Goal: Information Seeking & Learning: Check status

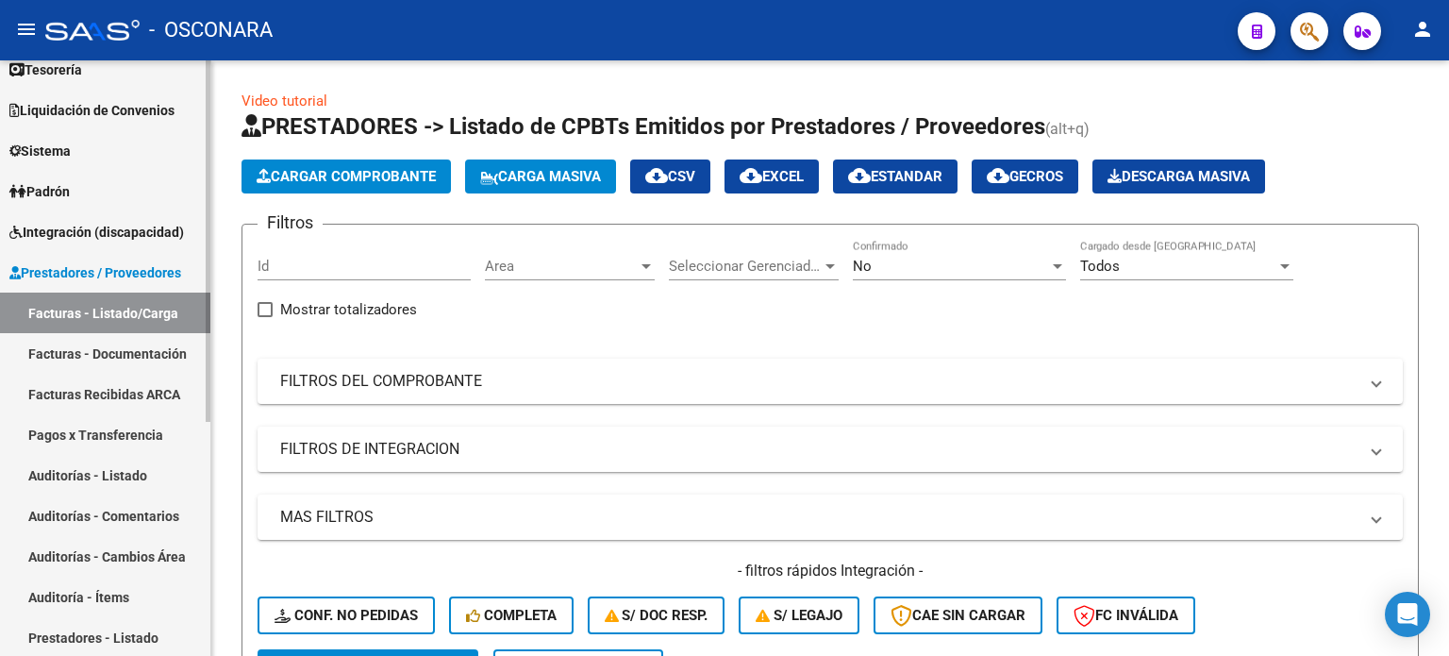
scroll to position [189, 0]
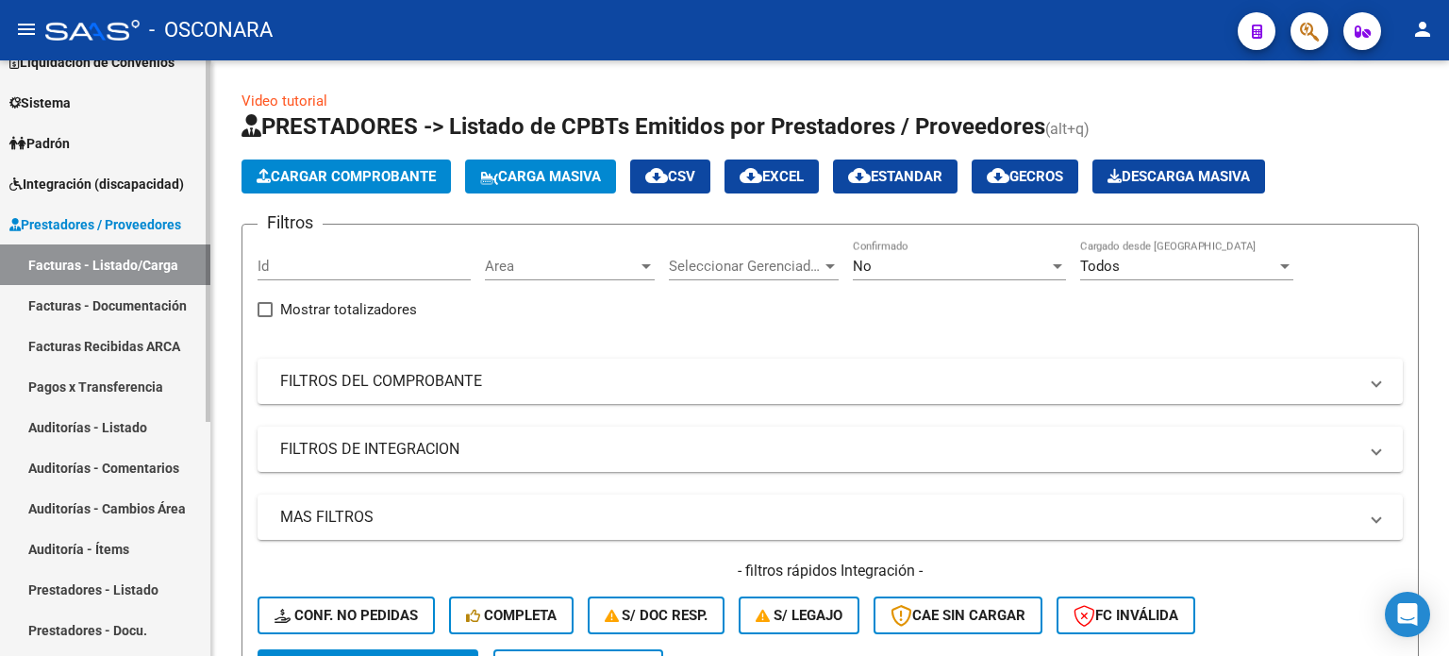
drag, startPoint x: 83, startPoint y: 417, endPoint x: 125, endPoint y: 406, distance: 43.0
click at [83, 417] on link "Auditorías - Listado" at bounding box center [105, 427] width 210 height 41
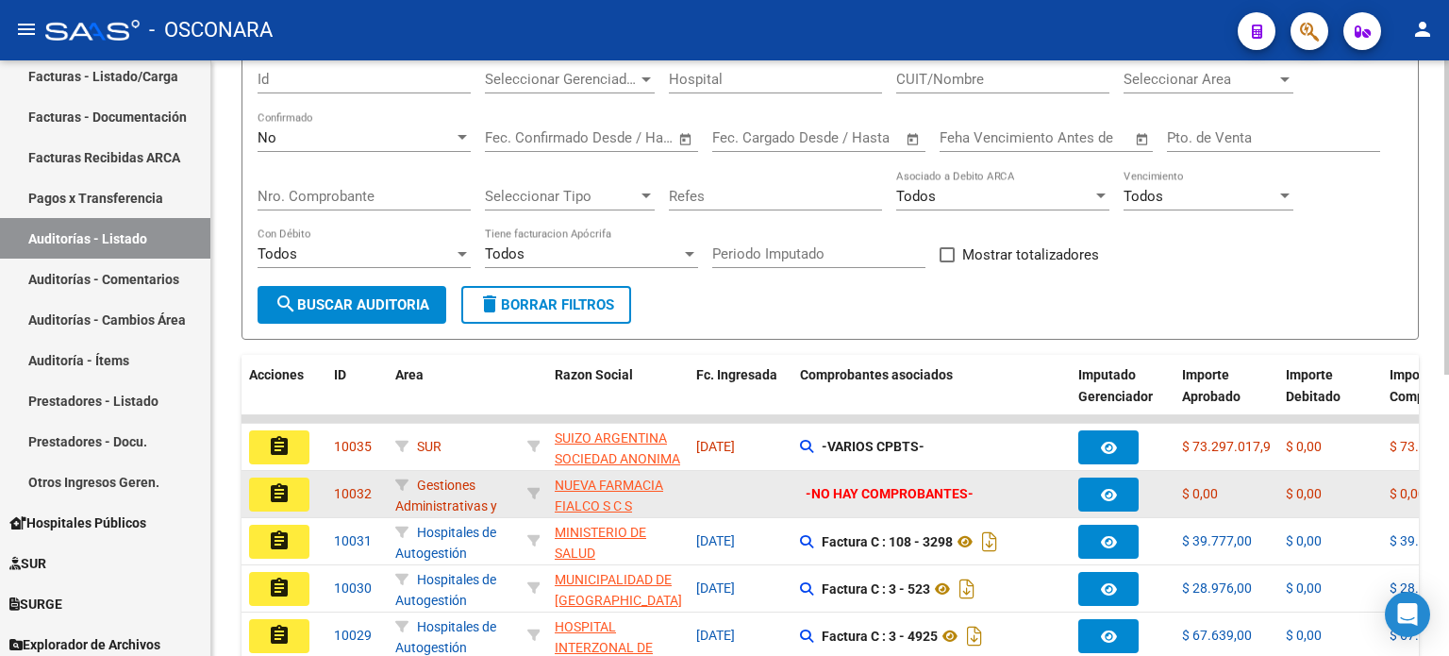
scroll to position [225, 0]
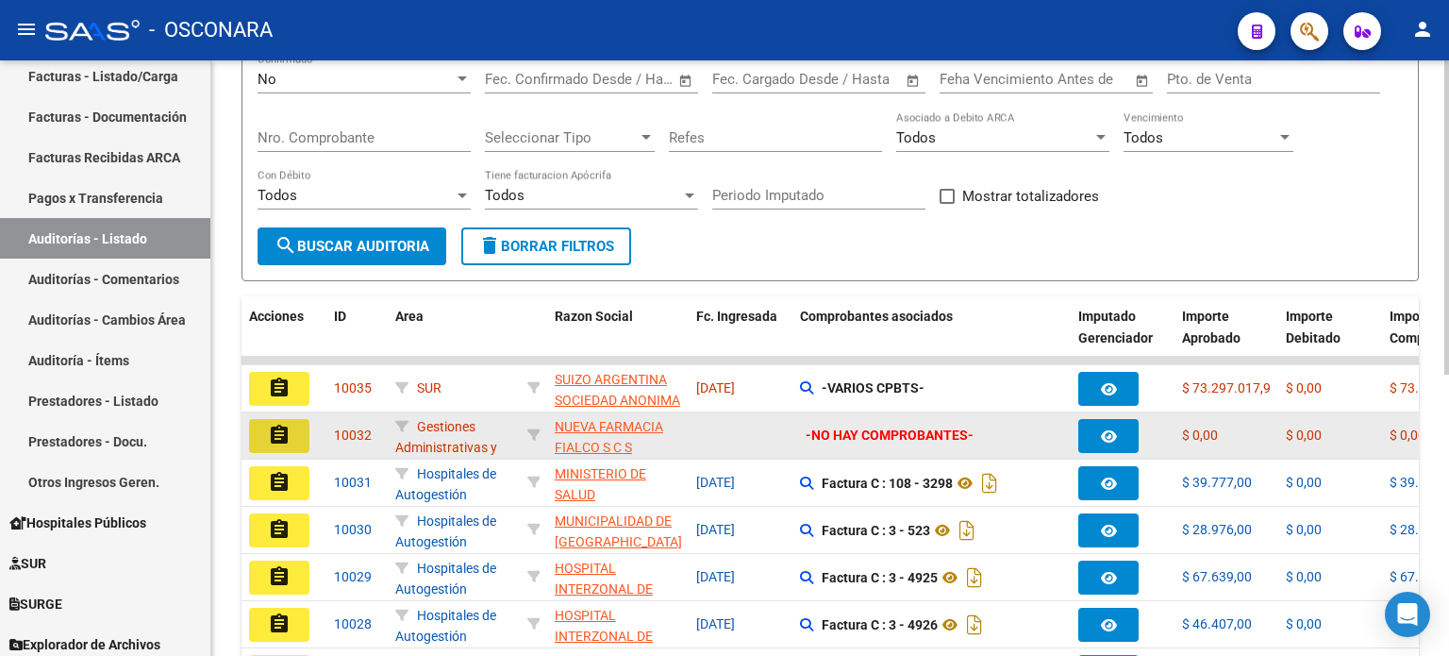
click at [276, 433] on mat-icon "assignment" at bounding box center [279, 435] width 23 height 23
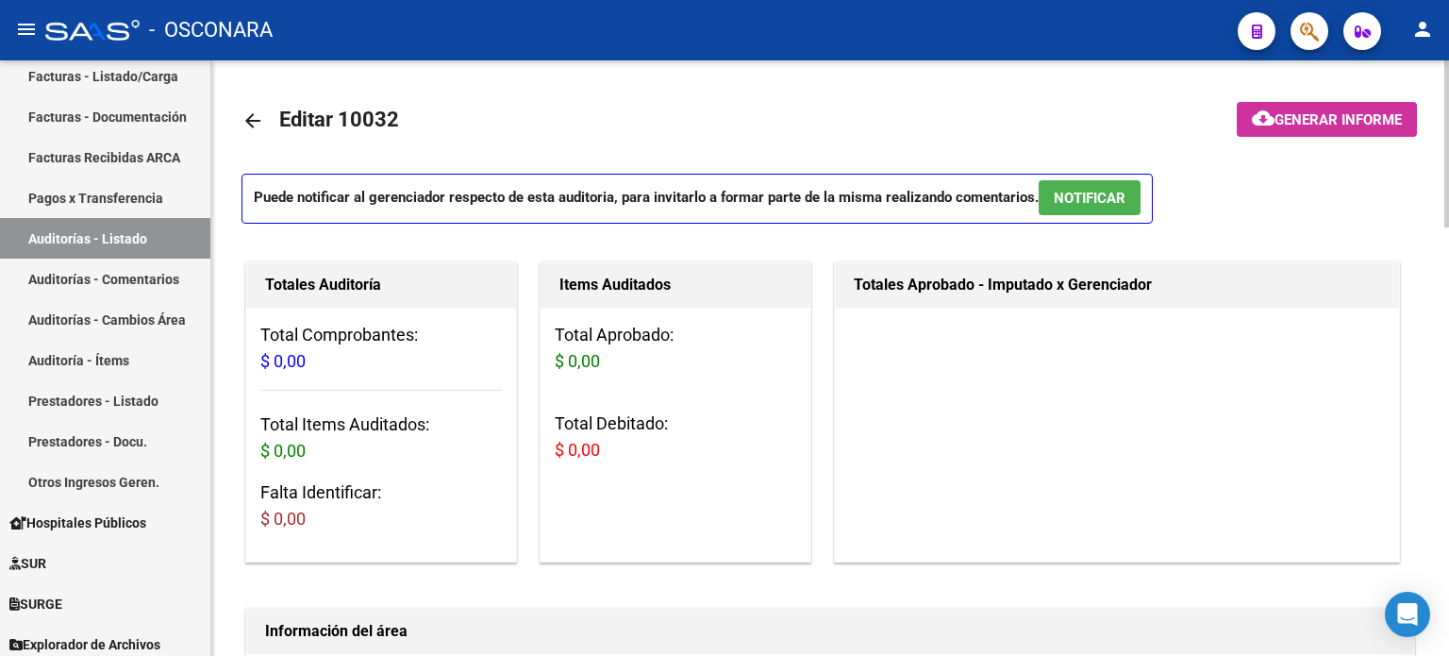
click at [243, 124] on mat-icon "arrow_back" at bounding box center [253, 120] width 23 height 23
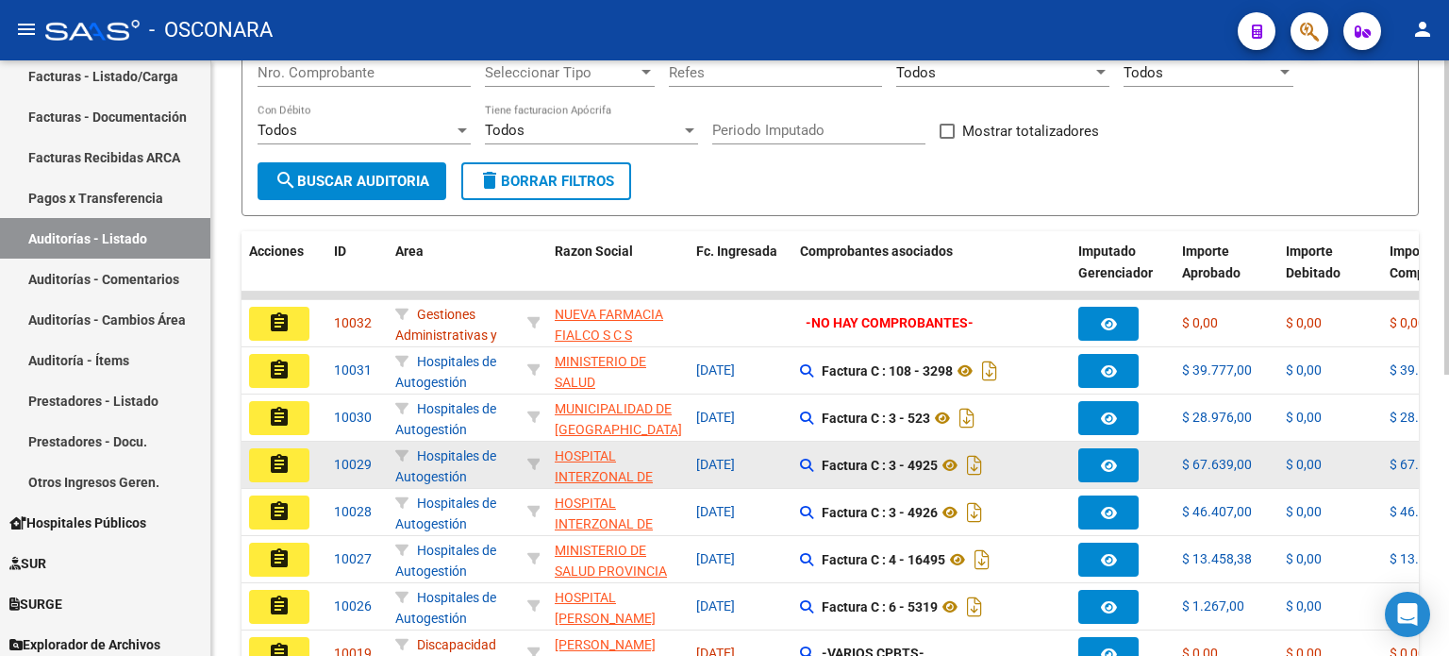
scroll to position [248, 0]
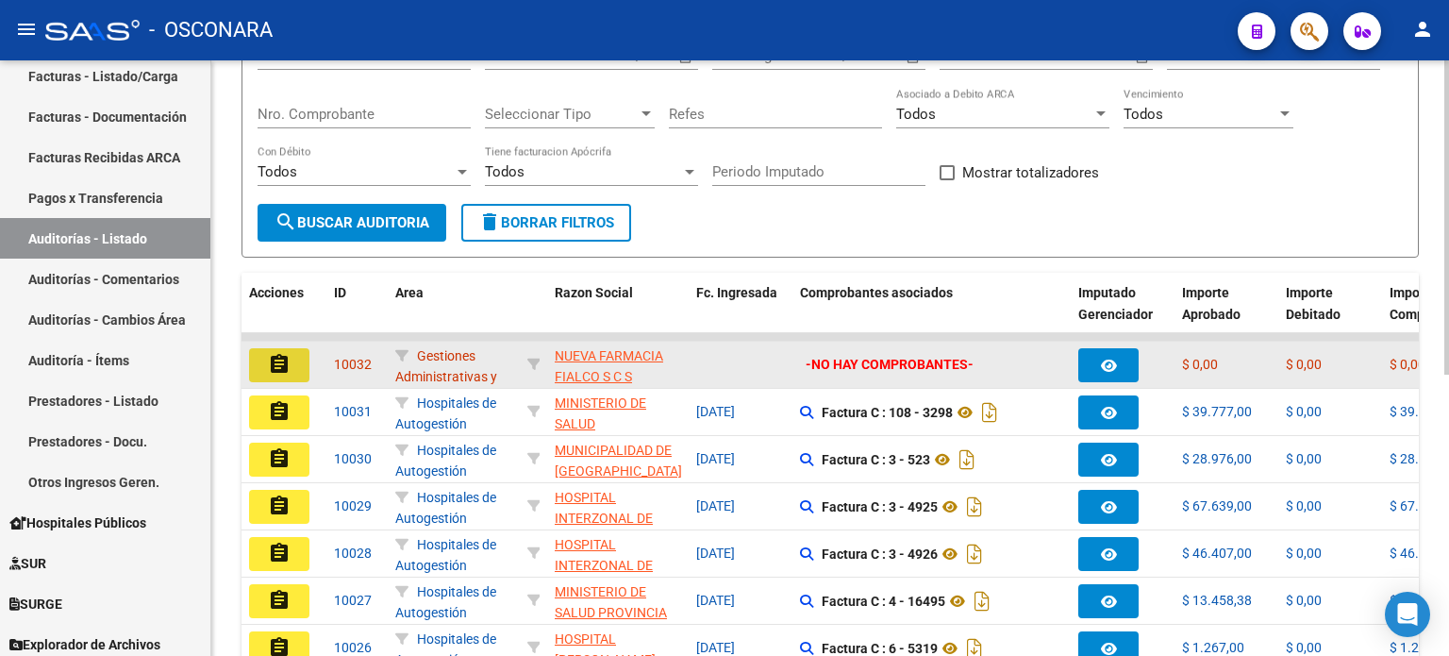
click at [283, 369] on mat-icon "assignment" at bounding box center [279, 364] width 23 height 23
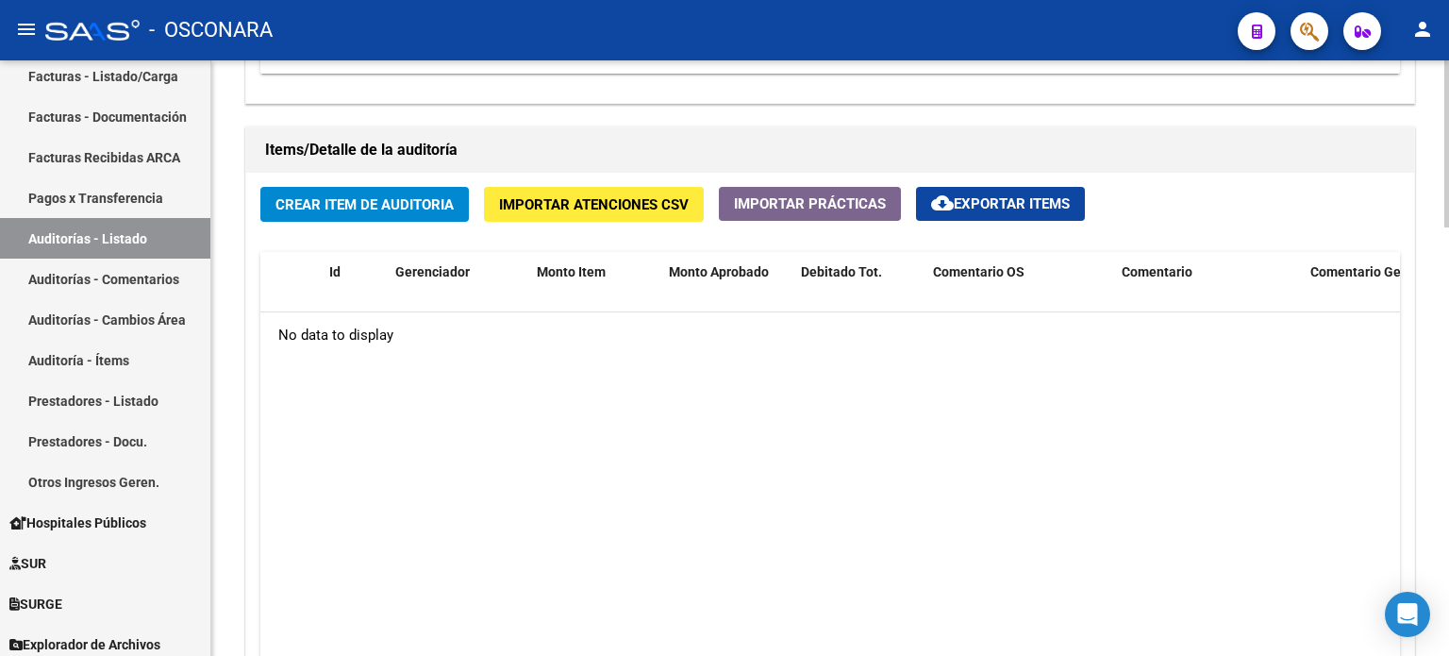
scroll to position [1527, 0]
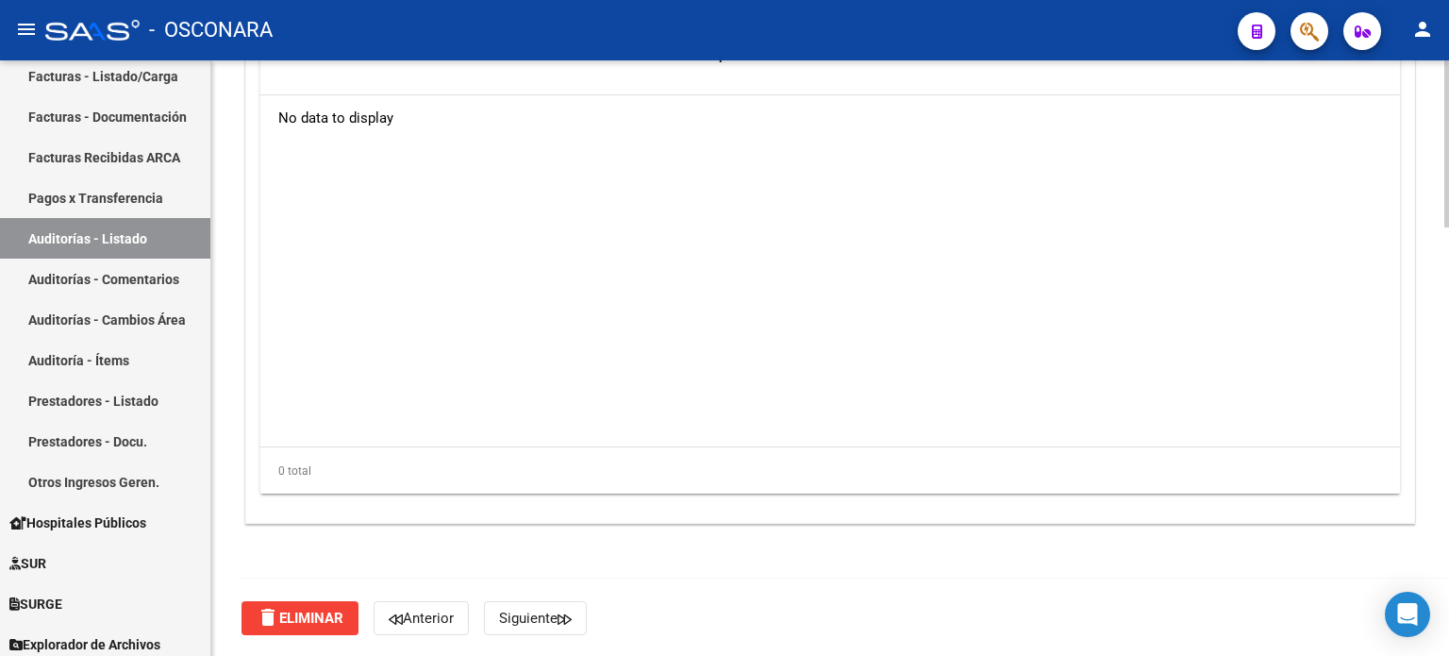
click at [288, 616] on span "delete Eliminar" at bounding box center [300, 618] width 87 height 17
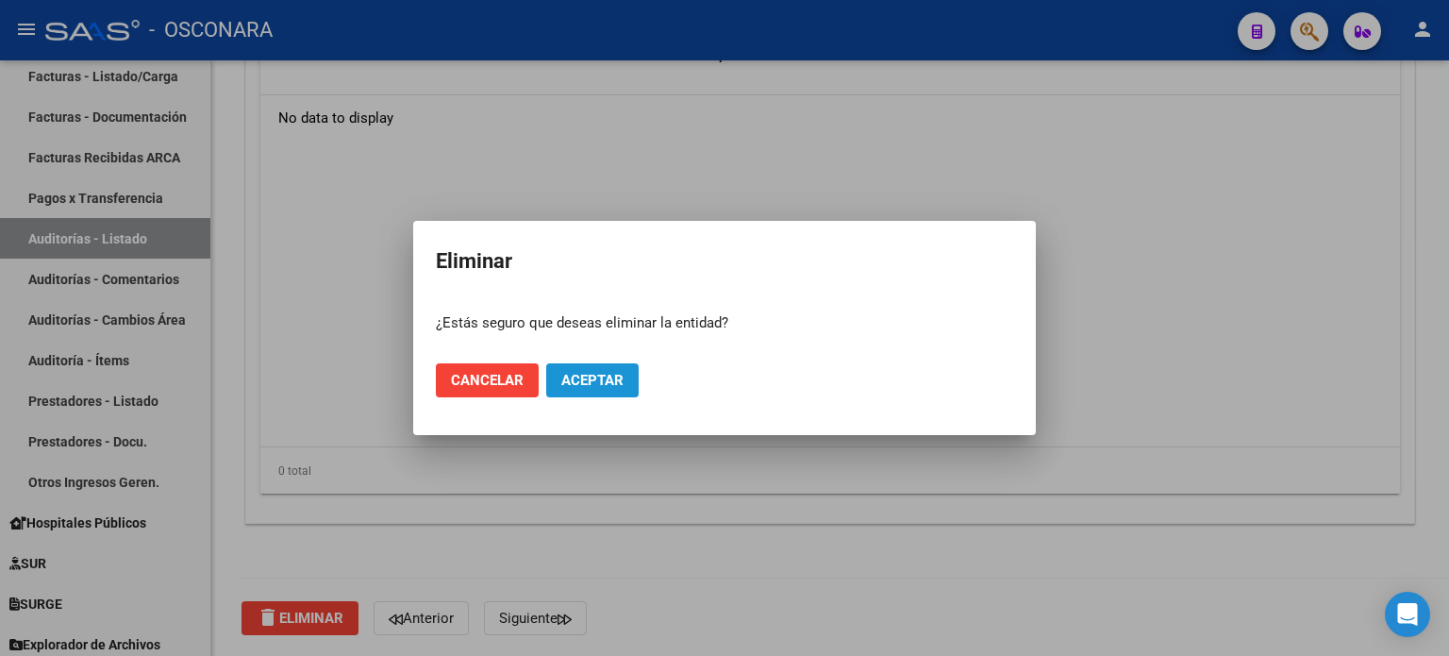
click at [609, 381] on span "Aceptar" at bounding box center [592, 380] width 62 height 17
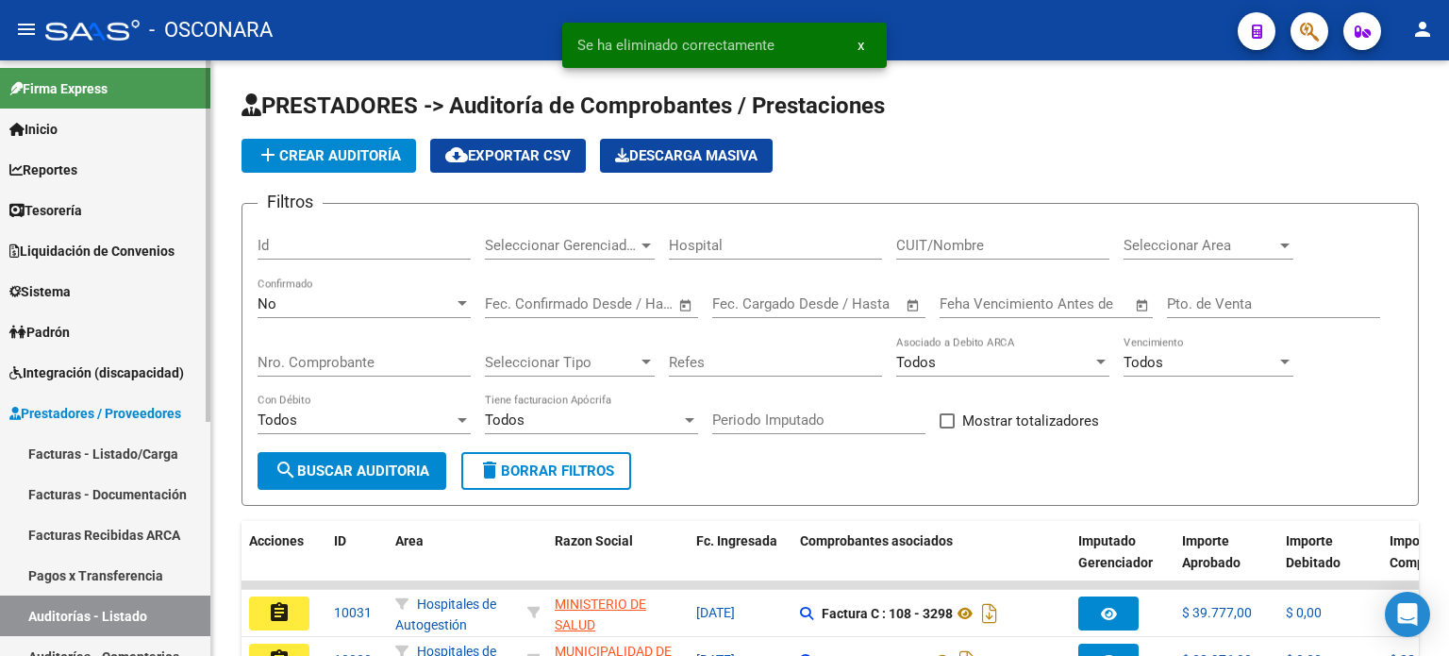
click at [82, 462] on link "Facturas - Listado/Carga" at bounding box center [105, 453] width 210 height 41
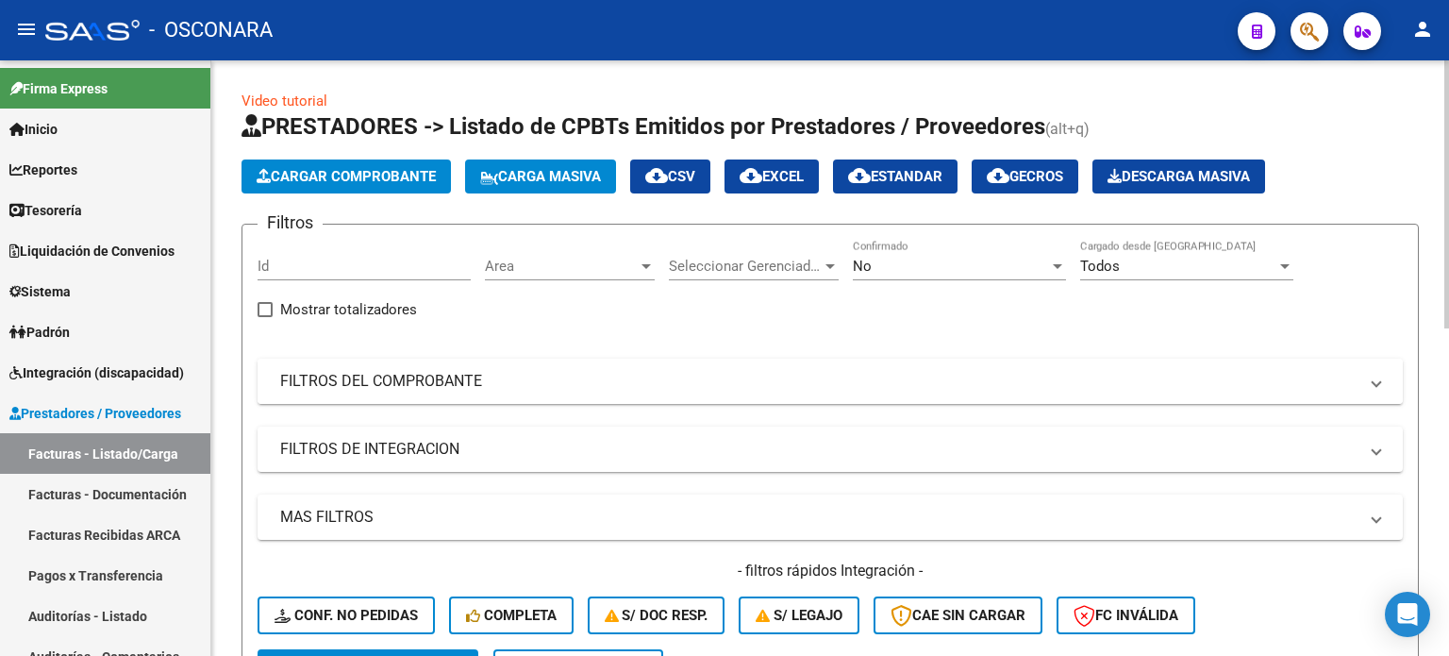
click at [536, 385] on mat-panel-title "FILTROS DEL COMPROBANTE" at bounding box center [818, 381] width 1077 height 21
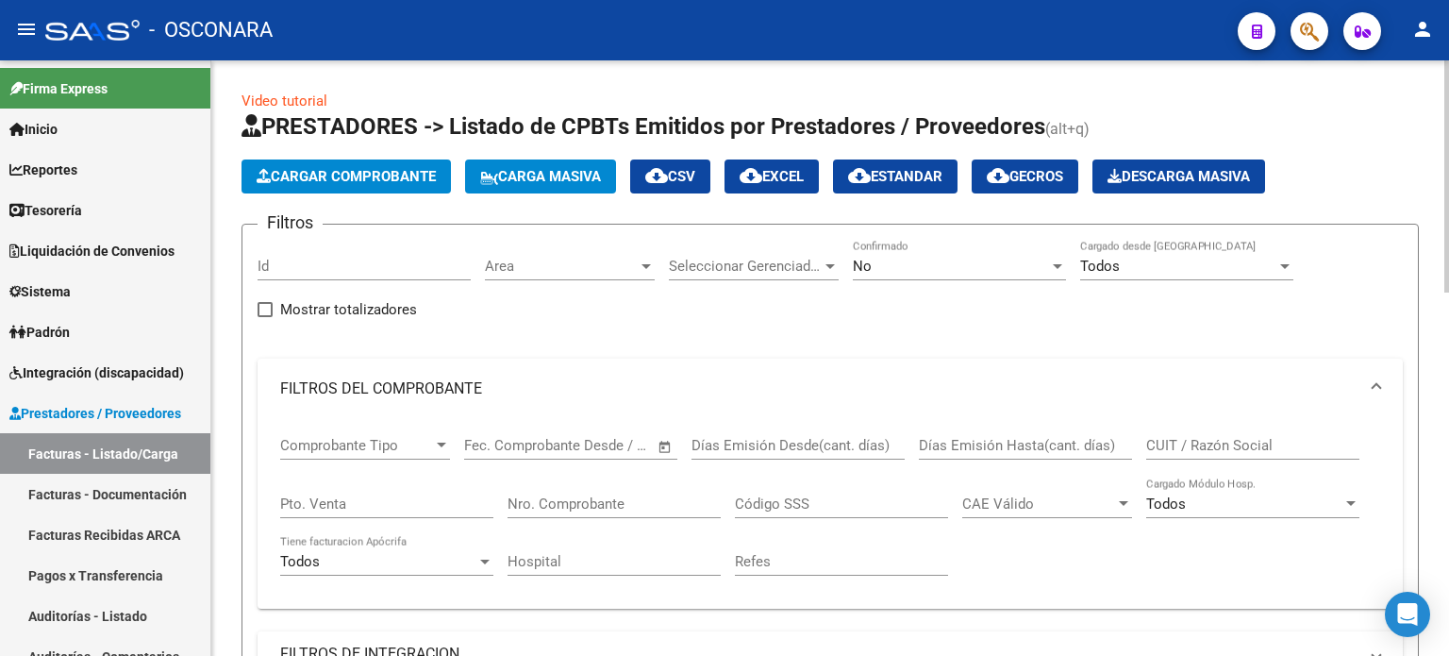
click at [332, 490] on div "Pto. Venta" at bounding box center [386, 497] width 213 height 41
type input "5"
click at [560, 503] on input "Nro. Comprobante" at bounding box center [614, 503] width 213 height 17
click at [878, 271] on div "No" at bounding box center [951, 266] width 196 height 17
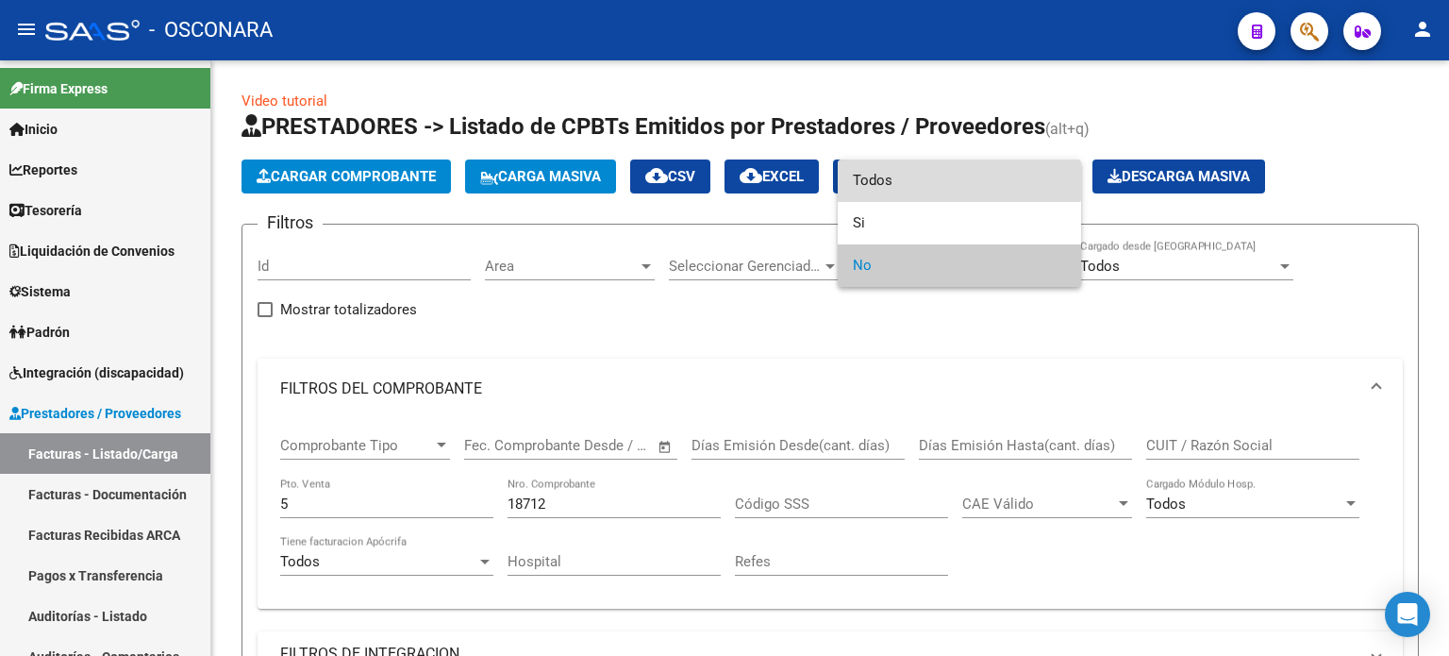
click at [872, 170] on span "Todos" at bounding box center [959, 180] width 213 height 42
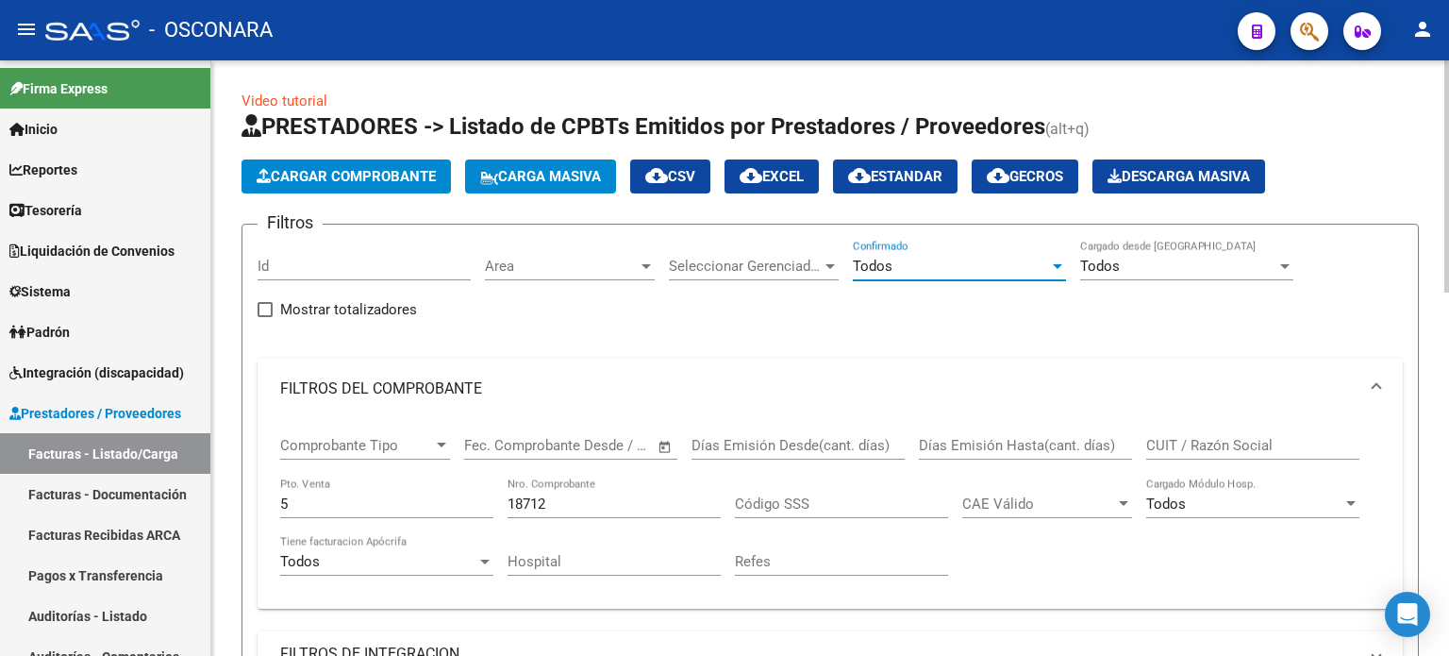
click at [570, 495] on input "18712" at bounding box center [614, 503] width 213 height 17
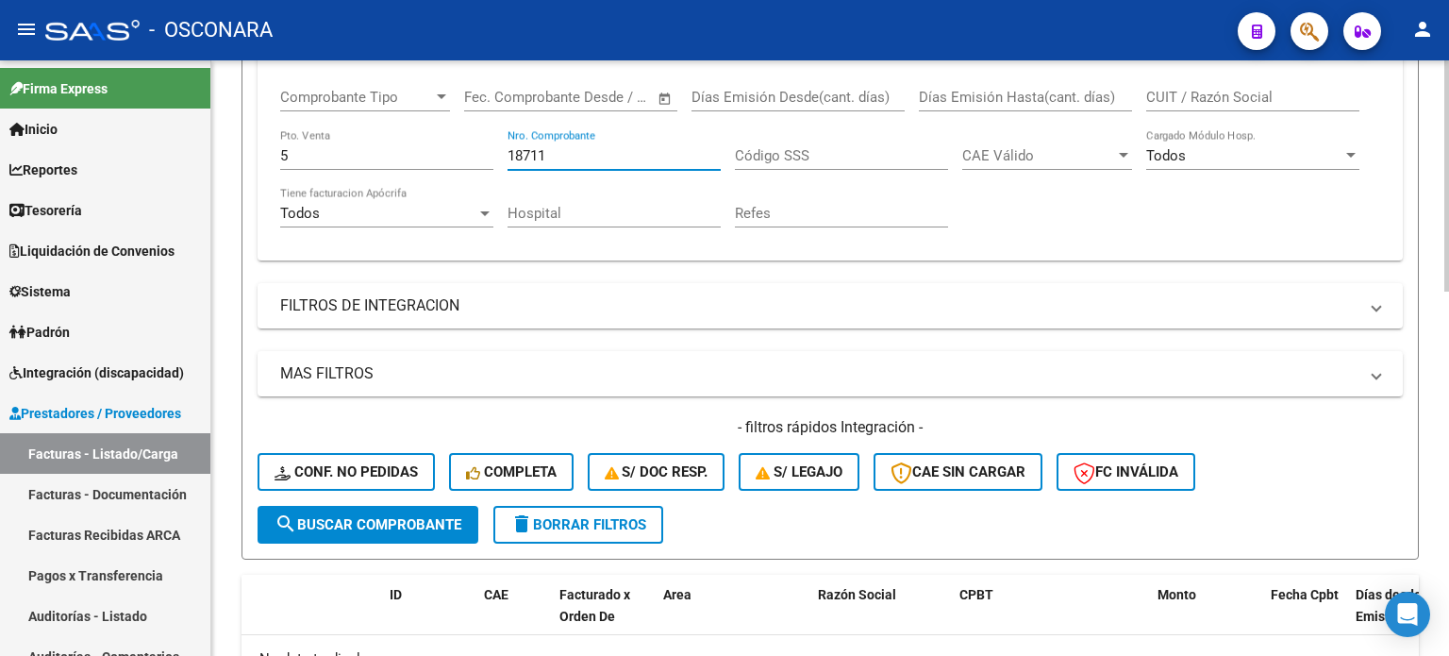
scroll to position [479, 0]
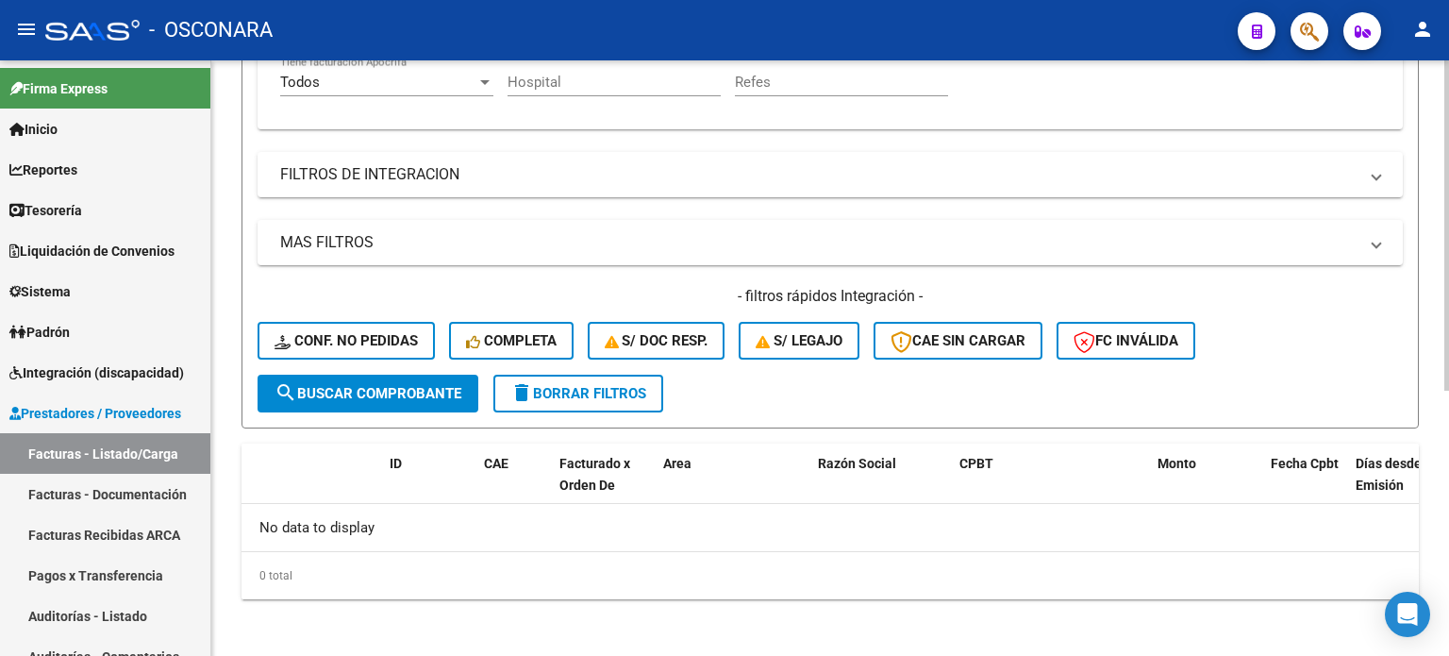
type input "18711"
